Goal: Complete application form: Complete application form

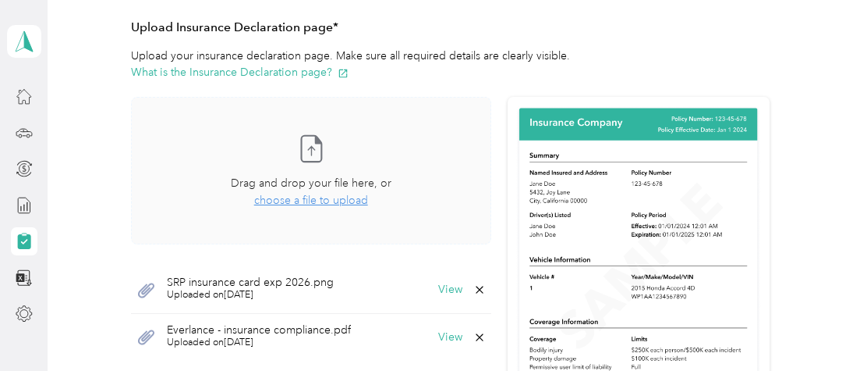
scroll to position [351, 0]
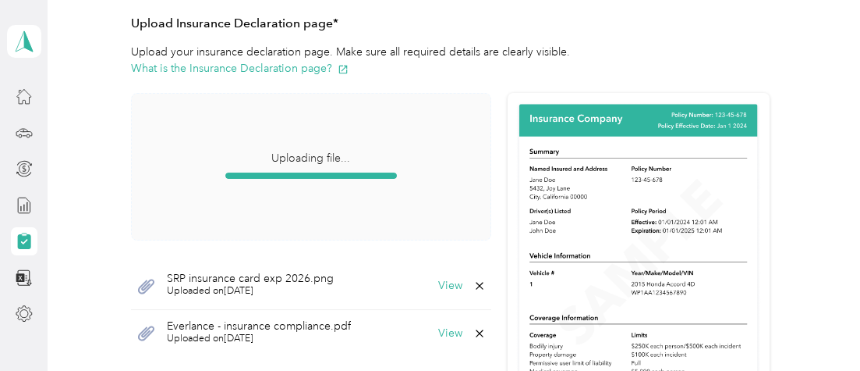
click at [470, 201] on span "Uploading file..." at bounding box center [311, 167] width 359 height 146
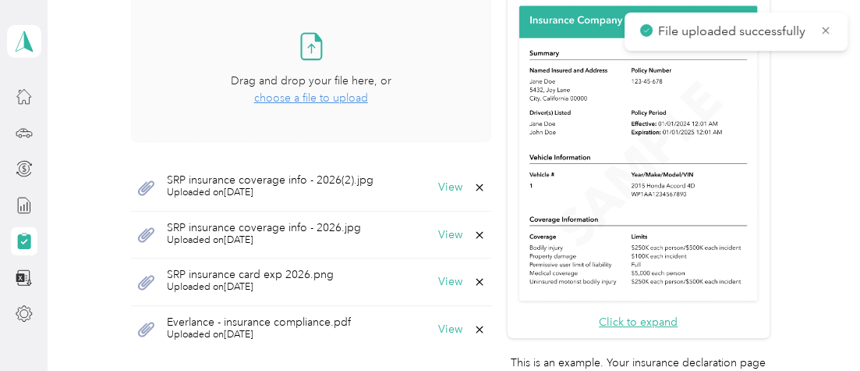
scroll to position [468, 0]
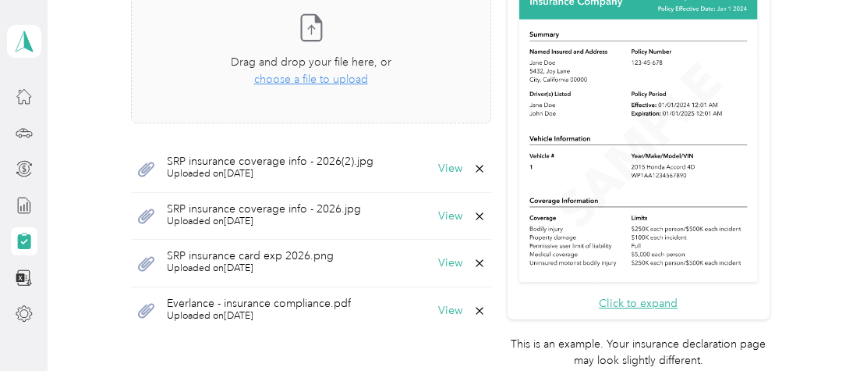
click at [474, 168] on icon at bounding box center [480, 168] width 12 height 12
click at [424, 179] on button "Yes" at bounding box center [431, 178] width 30 height 25
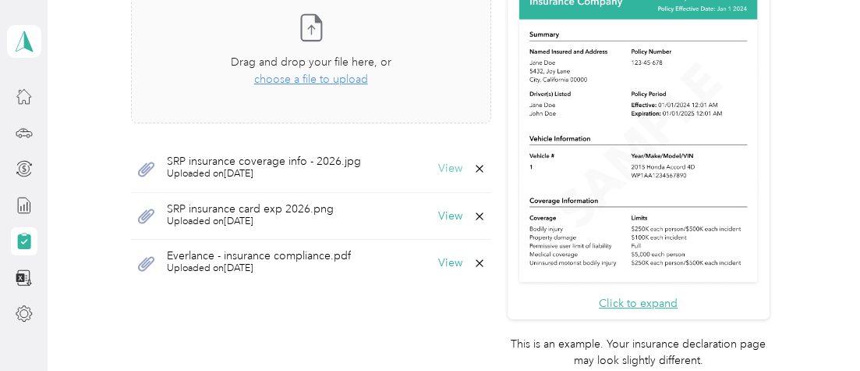
click at [438, 165] on button "View" at bounding box center [450, 168] width 24 height 11
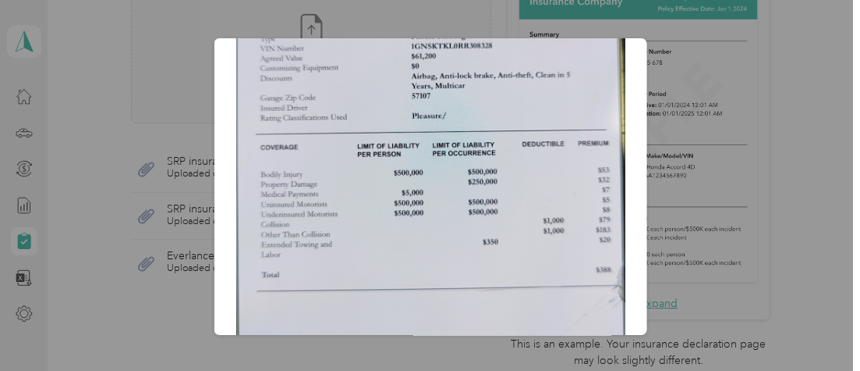
scroll to position [0, 0]
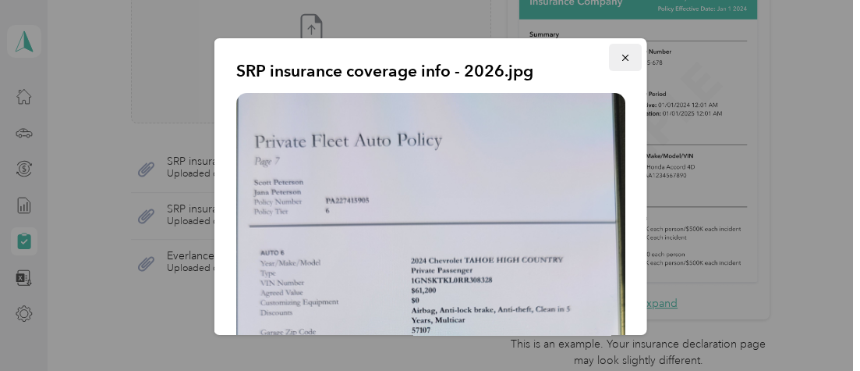
click at [619, 59] on icon "button" at bounding box center [624, 57] width 11 height 11
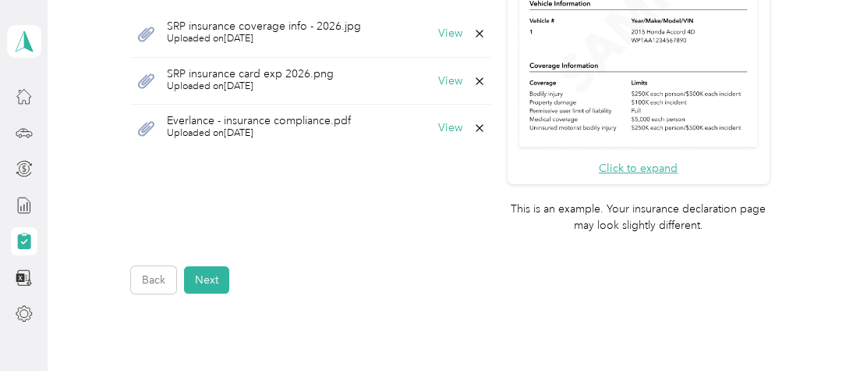
scroll to position [585, 0]
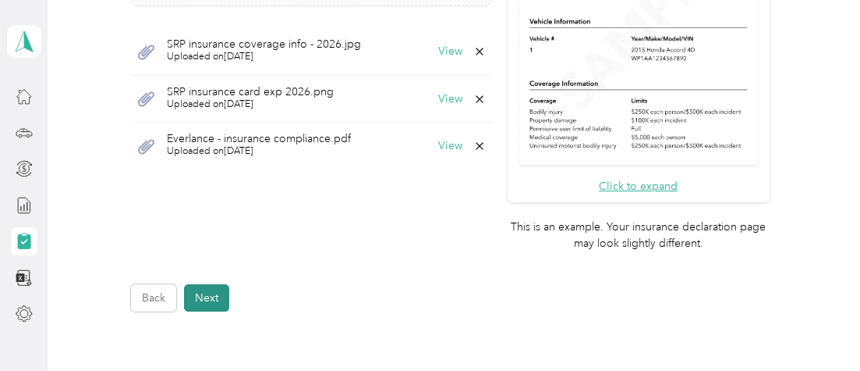
click at [216, 295] on button "Next" at bounding box center [206, 297] width 45 height 27
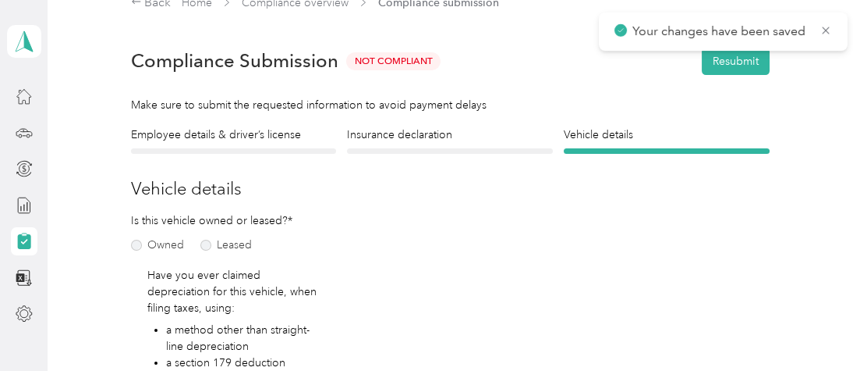
scroll to position [19, 0]
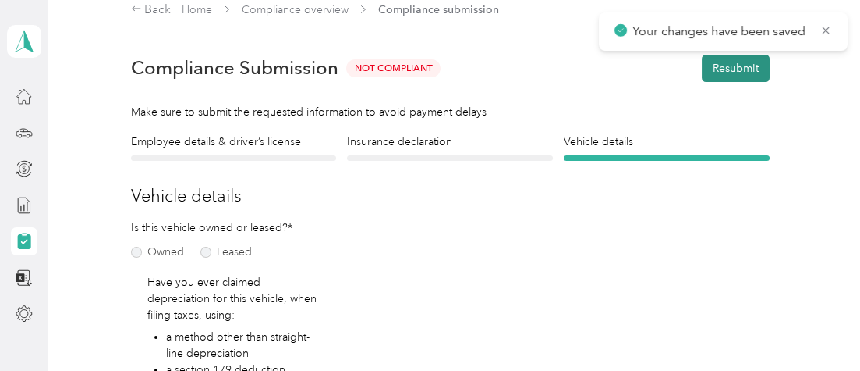
click at [726, 70] on button "Resubmit" at bounding box center [736, 68] width 68 height 27
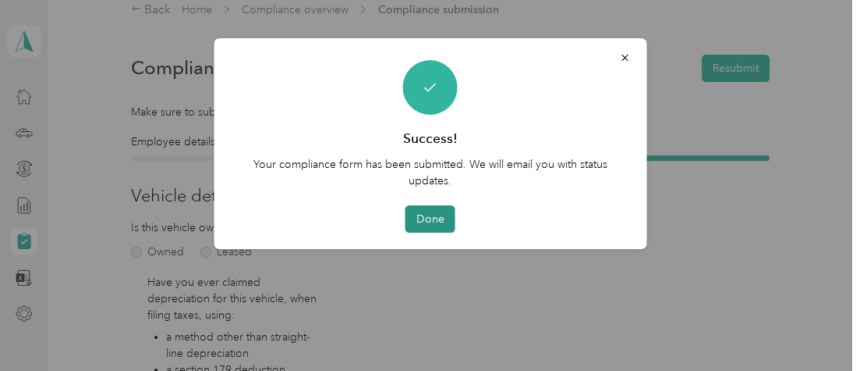
click at [435, 228] on button "Done" at bounding box center [431, 218] width 50 height 27
